Goal: Information Seeking & Learning: Learn about a topic

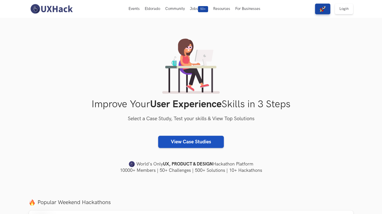
click at [194, 142] on link "View Case Studies" at bounding box center [191, 141] width 66 height 12
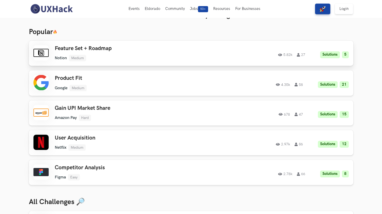
click at [99, 49] on h3 "Feature Set + Roadmap" at bounding box center [127, 48] width 144 height 7
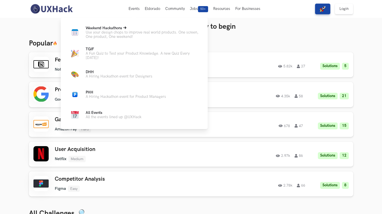
click at [113, 28] on span "Weekend Hackathons Live" at bounding box center [104, 28] width 37 height 4
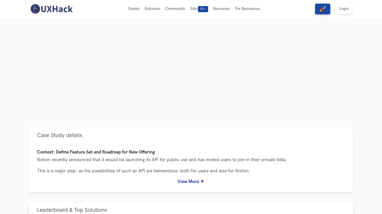
scroll to position [25, 0]
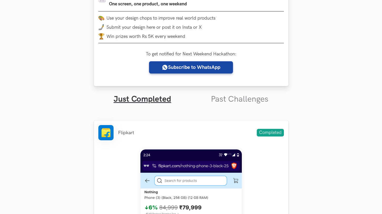
scroll to position [92, 0]
click at [229, 98] on link "Past Challenges" at bounding box center [240, 99] width 58 height 10
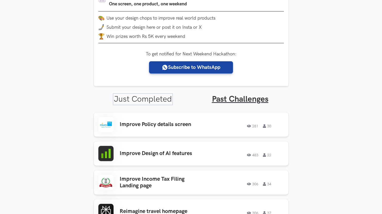
click at [145, 103] on link "Just Completed" at bounding box center [143, 99] width 58 height 10
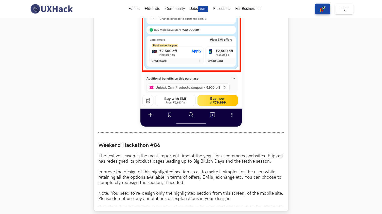
scroll to position [332, 0]
